Goal: Book appointment/travel/reservation

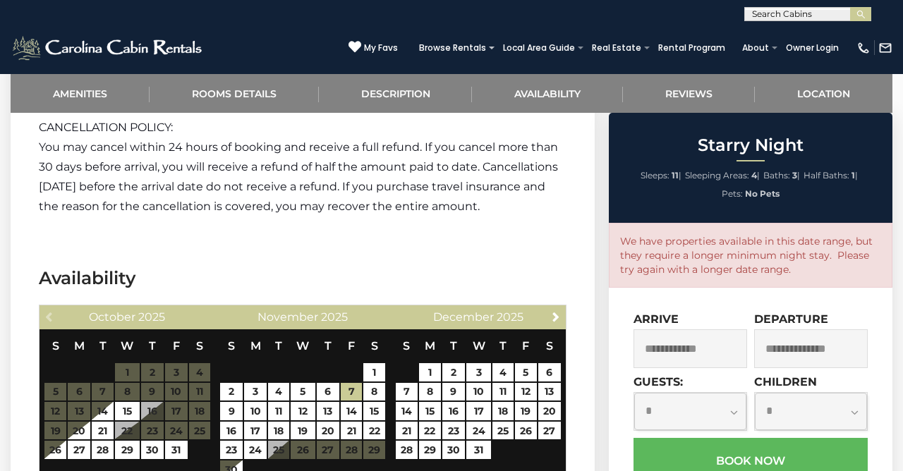
scroll to position [2287, 0]
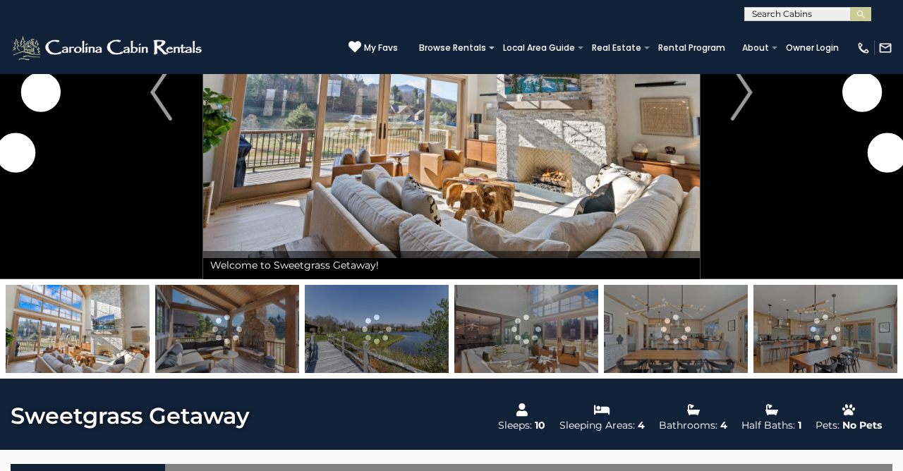
scroll to position [168, 0]
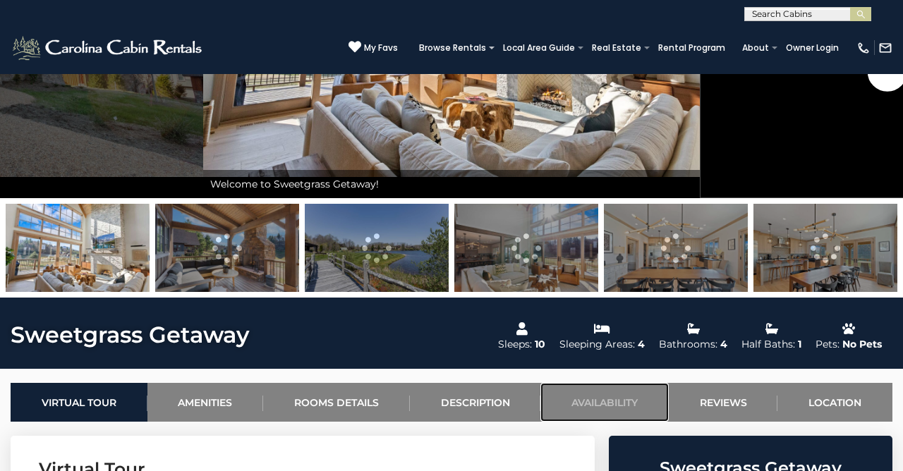
click at [608, 404] on link "Availability" at bounding box center [605, 402] width 128 height 39
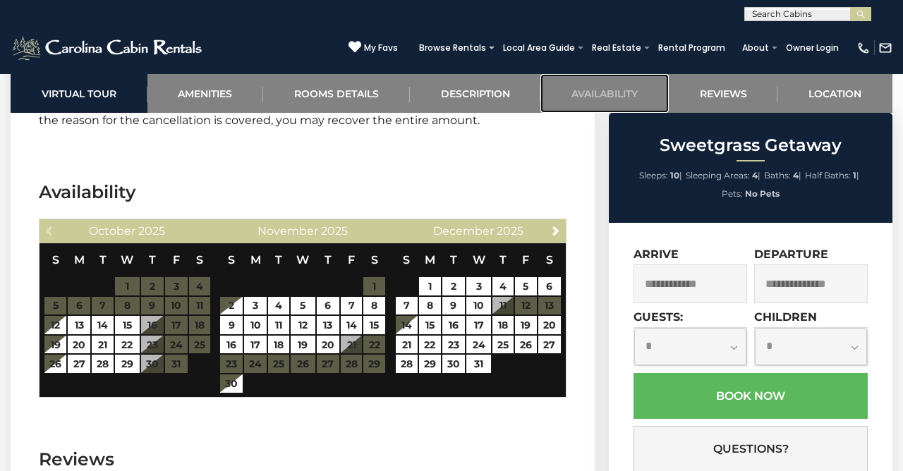
scroll to position [3091, 0]
